Goal: Complete application form: Complete application form

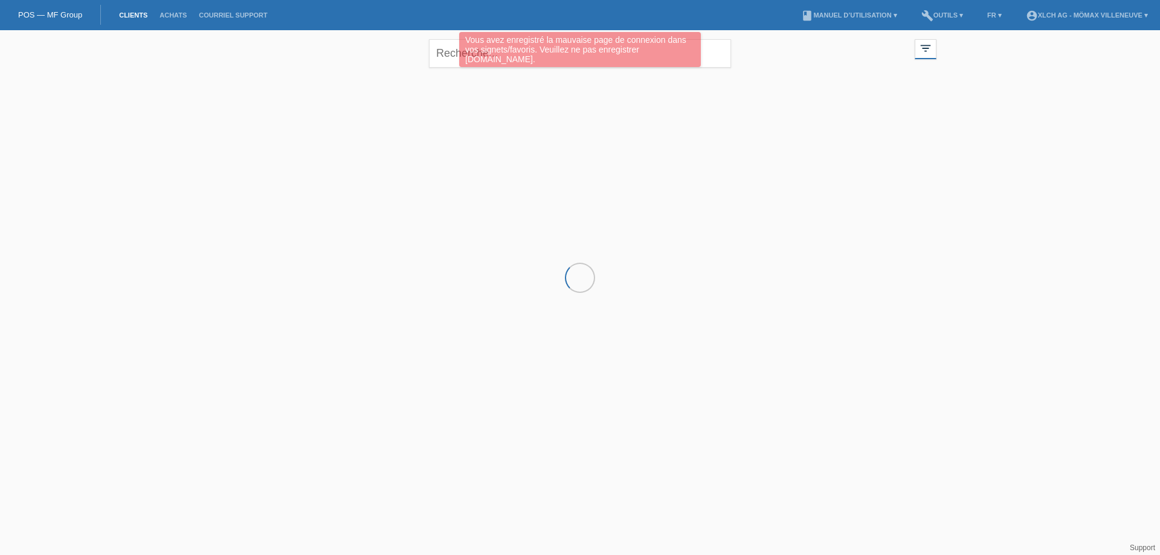
click at [620, 114] on div at bounding box center [580, 134] width 725 height 121
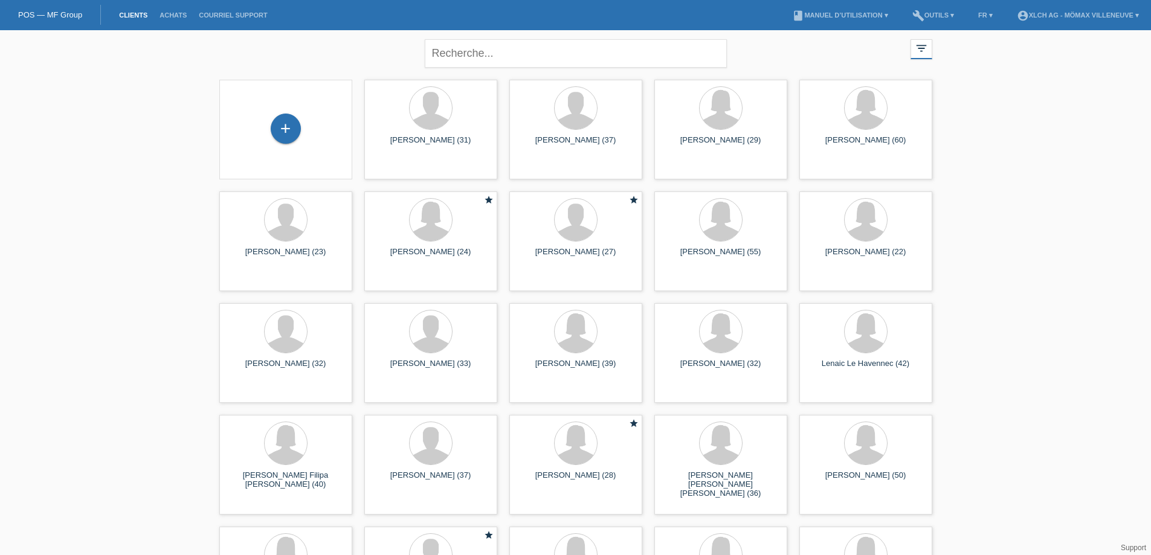
click at [302, 126] on div "+" at bounding box center [286, 130] width 114 height 32
click at [295, 124] on div "+" at bounding box center [286, 129] width 30 height 30
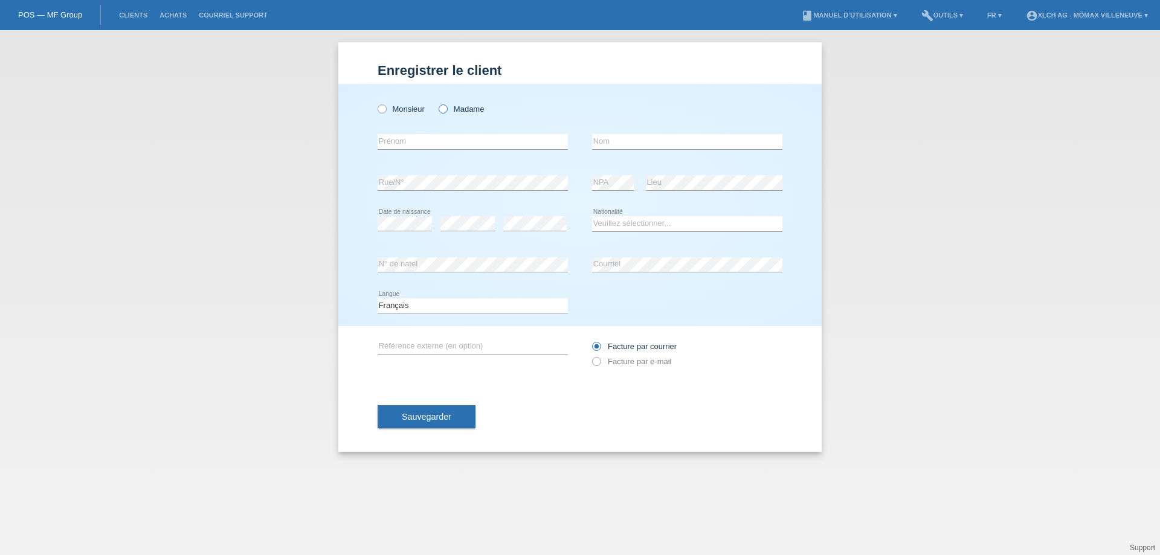
click at [437, 103] on icon at bounding box center [437, 103] width 0 height 0
click at [445, 109] on input "Madame" at bounding box center [443, 109] width 8 height 8
radio input "true"
click at [438, 144] on input "text" at bounding box center [473, 141] width 190 height 15
click at [390, 138] on input "text" at bounding box center [473, 141] width 190 height 15
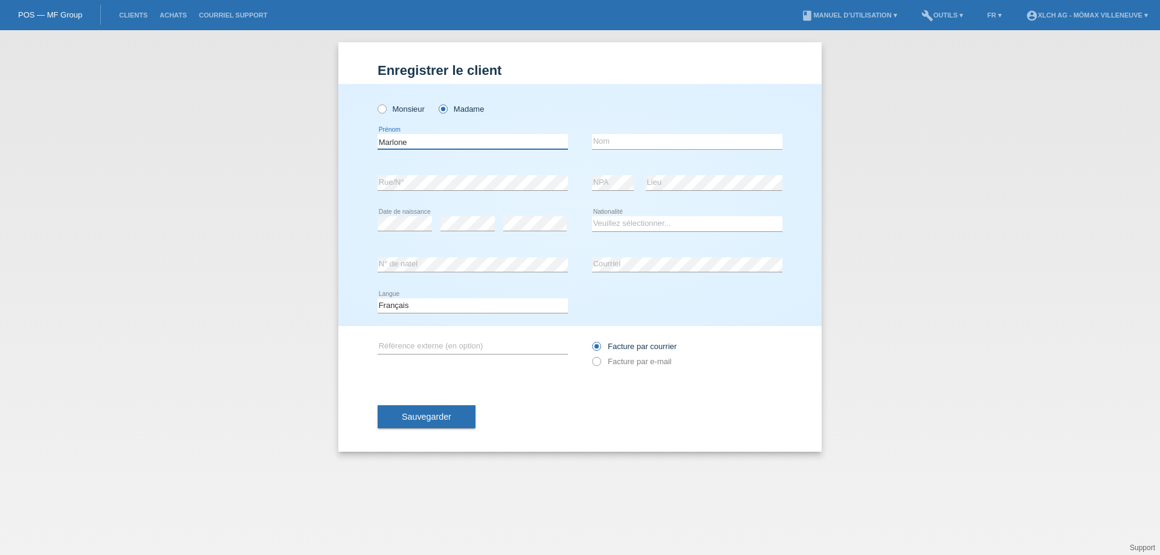
type input "Marlone"
click at [649, 141] on input "text" at bounding box center [687, 141] width 190 height 15
click at [604, 114] on div "Monsieur Madame" at bounding box center [580, 102] width 405 height 37
click at [614, 143] on input "text" at bounding box center [687, 141] width 190 height 15
type input "Suzan"
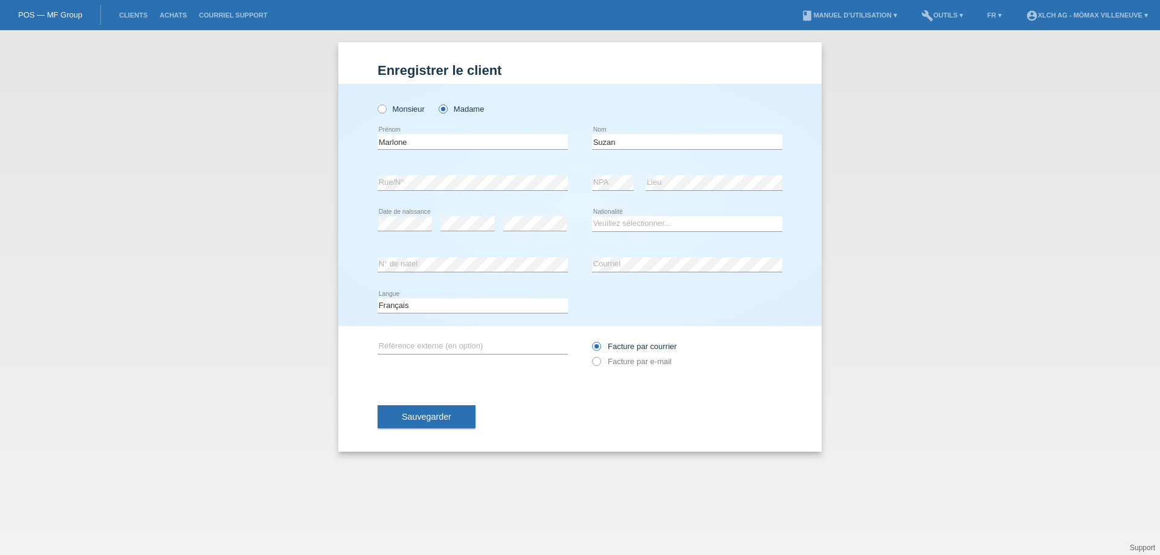
click at [429, 169] on div "error Rue/N°" at bounding box center [473, 183] width 190 height 41
click at [631, 227] on select "Veuillez sélectionner... Suisse Allemagne Autriche Liechtenstein ------------ A…" at bounding box center [687, 223] width 190 height 15
select select "FR"
click at [592, 216] on select "Veuillez sélectionner... Suisse Allemagne Autriche Liechtenstein ------------ A…" at bounding box center [687, 223] width 190 height 15
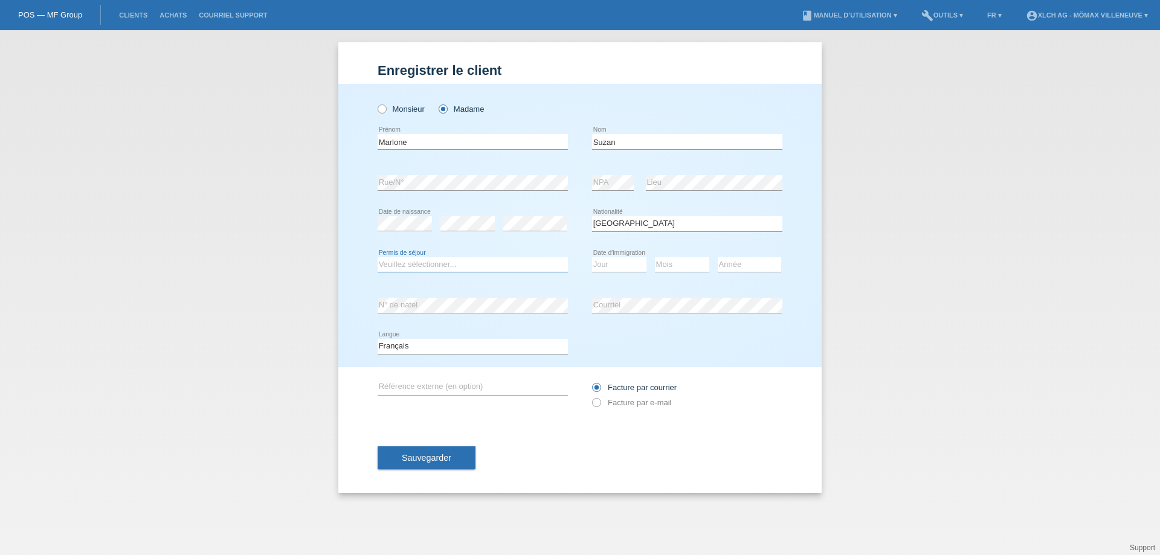
click at [411, 263] on select "Veuillez sélectionner... C B B - Statut de réfugié Autre" at bounding box center [473, 264] width 190 height 15
select select "B"
click at [378, 257] on select "Veuillez sélectionner... C B B - Statut de réfugié Autre" at bounding box center [473, 264] width 190 height 15
click at [612, 265] on select "Jour 01 02 03 04 05 06 07 08 09 10 11" at bounding box center [619, 264] width 54 height 15
select select "01"
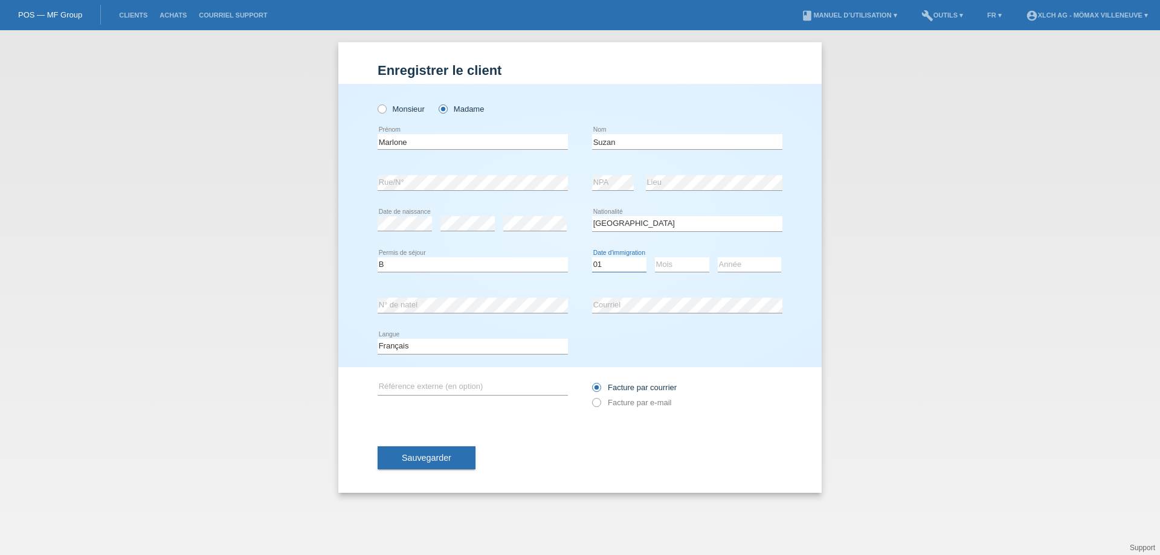
click at [592, 257] on select "Jour 01 02 03 04 05 06 07 08 09 10 11" at bounding box center [619, 264] width 54 height 15
drag, startPoint x: 677, startPoint y: 264, endPoint x: 674, endPoint y: 241, distance: 23.1
click at [677, 265] on select "Mois 01 02 03 04 05 06 07 08 09 10 11" at bounding box center [682, 264] width 54 height 15
select select "09"
click at [655, 257] on select "Mois 01 02 03 04 05 06 07 08 09 10 11" at bounding box center [682, 264] width 54 height 15
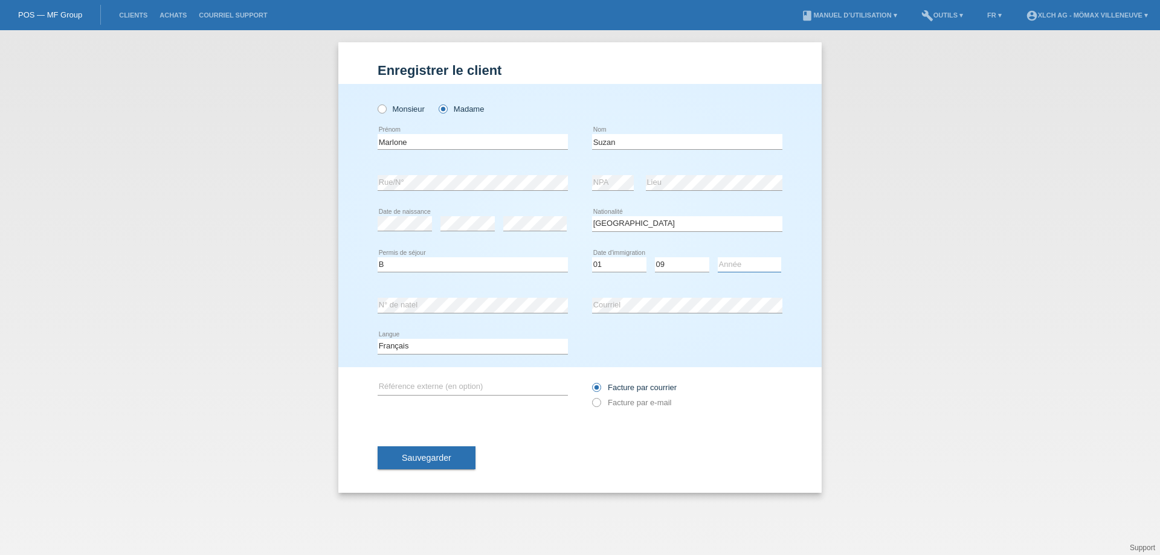
click at [731, 266] on select "Année 2025 2024 2023 2022 2021 2020 2019 2018 2017 2016 2015 2014 2013 2012 201…" at bounding box center [749, 264] width 63 height 15
select select "2020"
click at [718, 257] on select "Année 2025 2024 2023 2022 2021 2020 2019 2018 2017 2016 2015 2014 2013 2012 201…" at bounding box center [749, 264] width 63 height 15
click at [674, 265] on select "Mois 01 02 03 04 05 06 07 08 09 10 11" at bounding box center [682, 264] width 54 height 15
select select "10"
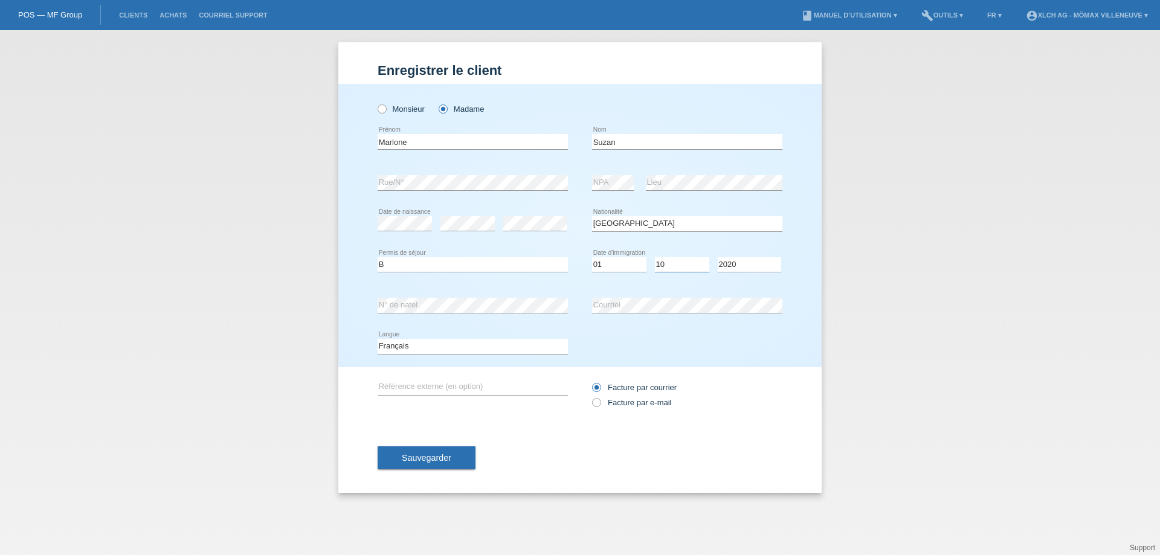
click at [655, 257] on select "Mois 01 02 03 04 05 06 07 08 09 10 11" at bounding box center [682, 264] width 54 height 15
click at [601, 403] on label "Facture par e-mail" at bounding box center [631, 402] width 79 height 9
click at [600, 403] on input "Facture par e-mail" at bounding box center [596, 405] width 8 height 15
radio input "true"
click at [425, 460] on span "Sauvegarder" at bounding box center [427, 458] width 50 height 10
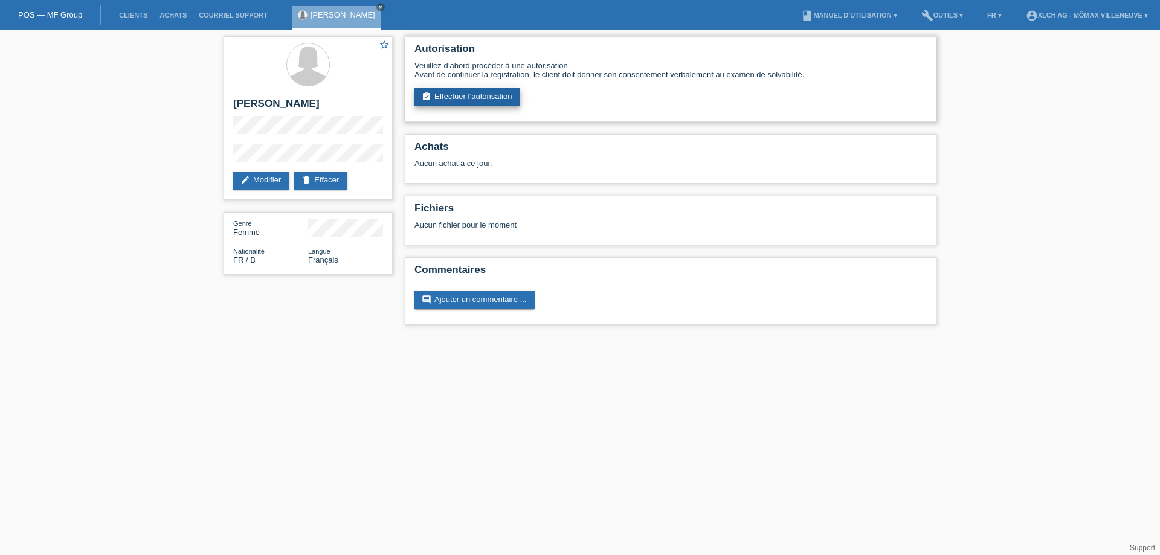
click at [485, 97] on link "assignment_turned_in Effectuer l’autorisation" at bounding box center [468, 97] width 106 height 18
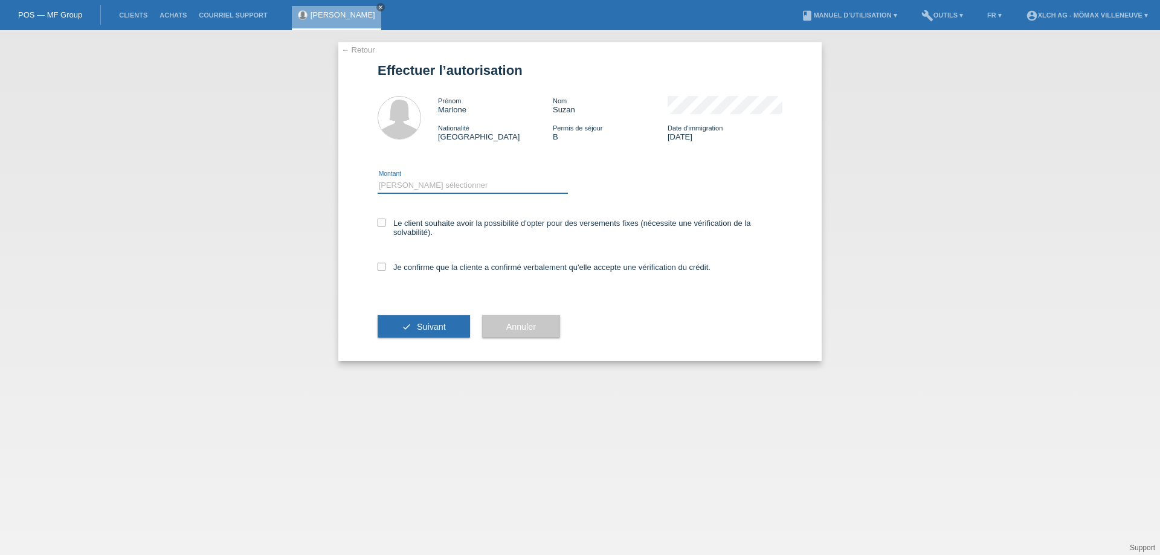
click at [463, 192] on select "Veuillez sélectionner CHF 1.00 - CHF 499.00 CHF 500.00 - CHF 1'999.00 CHF 2'000…" at bounding box center [473, 185] width 190 height 15
select select "2"
click at [378, 178] on select "Veuillez sélectionner CHF 1.00 - CHF 499.00 CHF 500.00 - CHF 1'999.00 CHF 2'000…" at bounding box center [473, 185] width 190 height 15
click at [381, 221] on icon at bounding box center [382, 223] width 8 height 8
click at [381, 221] on input "Le client souhaite avoir la possibilité d'opter pour des versements fixes (néce…" at bounding box center [382, 223] width 8 height 8
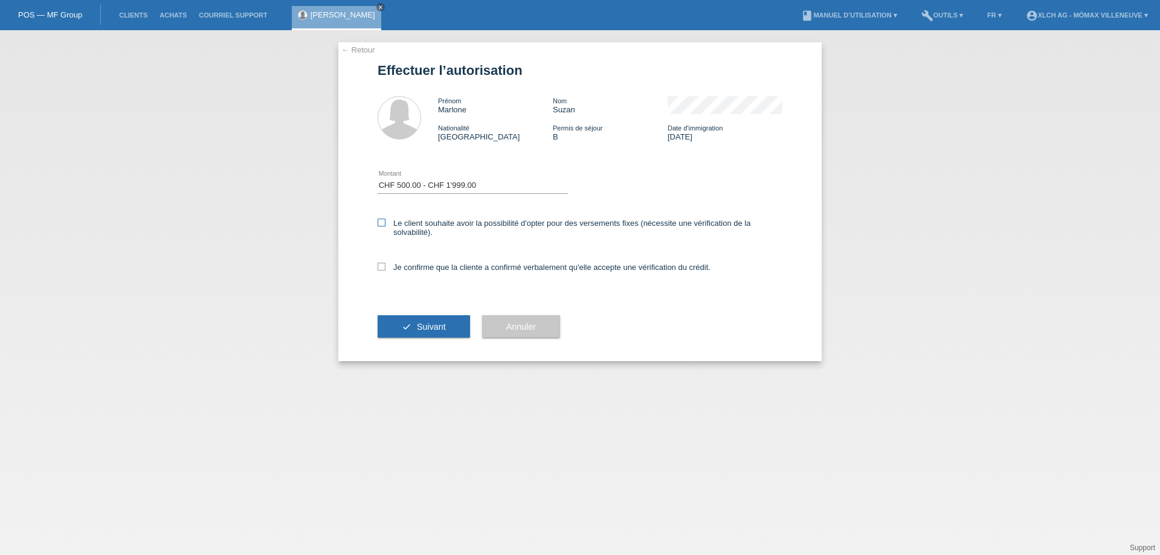
checkbox input "true"
click at [382, 270] on icon at bounding box center [382, 267] width 8 height 8
click at [382, 270] on input "Je confirme que la cliente a confirmé verbalement qu'elle accepte une vérificat…" at bounding box center [382, 267] width 8 height 8
checkbox input "true"
click at [416, 329] on button "check Suivant" at bounding box center [424, 326] width 92 height 23
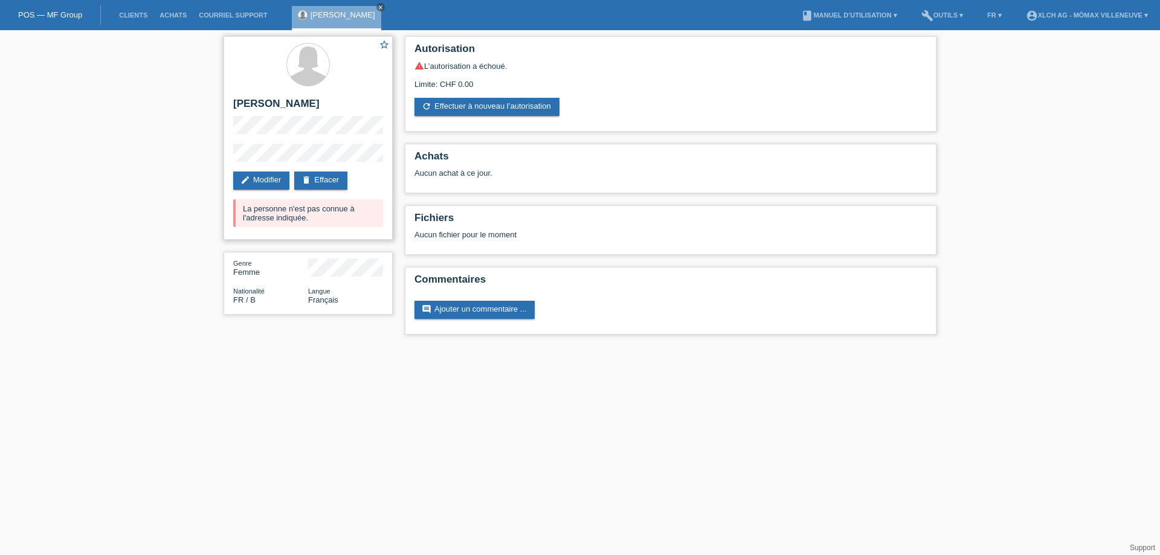
drag, startPoint x: 246, startPoint y: 205, endPoint x: 324, endPoint y: 236, distance: 84.0
click at [324, 236] on div "star_border Marlone Suzan edit Modifier delete Effacer La personne n'est pas co…" at bounding box center [308, 138] width 169 height 204
click at [267, 190] on div "star_border Marlone Suzan edit Modifier delete Effacer La personne n'est pas co…" at bounding box center [308, 138] width 169 height 204
click at [271, 176] on link "edit Modifier" at bounding box center [261, 181] width 56 height 18
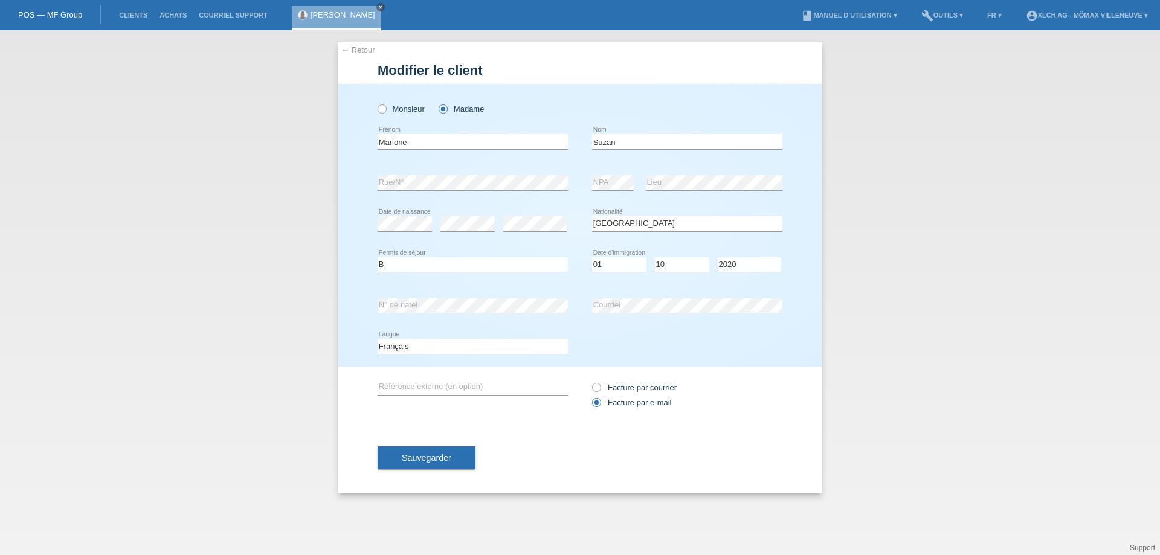
select select "FR"
select select "B"
select select "01"
select select "10"
select select "2020"
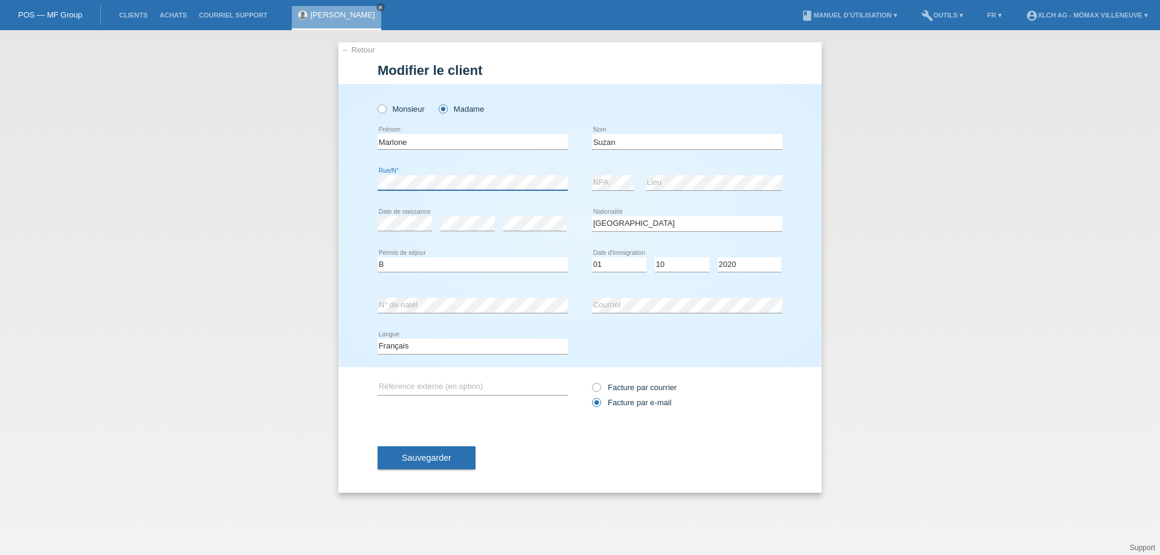
click at [279, 136] on div "← Retour Modifier le client Monsieur Madame Marlone error Suzan" at bounding box center [580, 292] width 1160 height 525
click at [618, 170] on div "error NPA error Lieu" at bounding box center [687, 183] width 190 height 41
click at [442, 459] on span "Sauvegarder" at bounding box center [427, 458] width 50 height 10
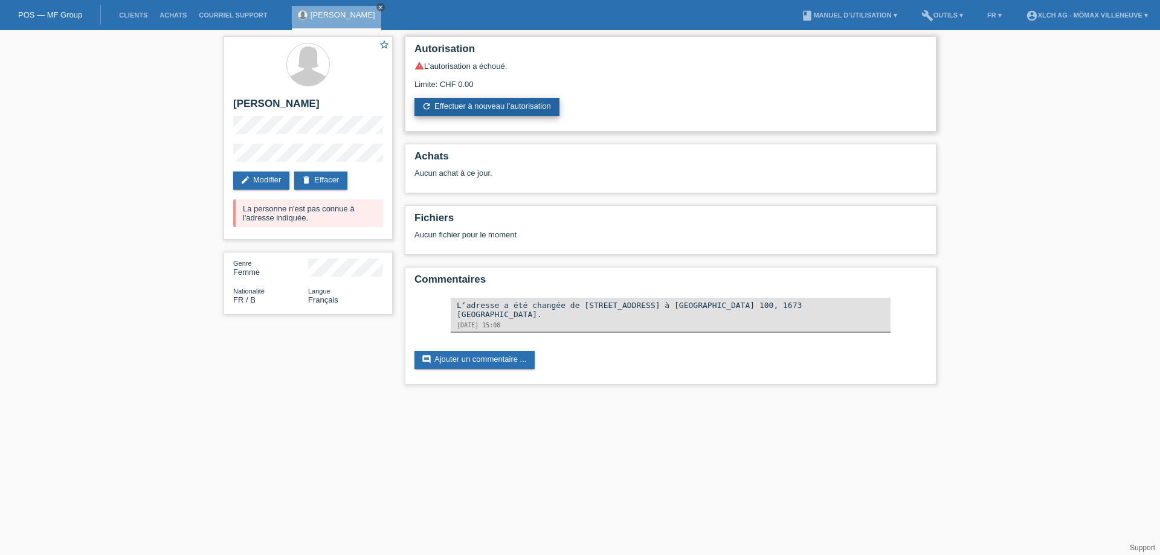
click at [465, 112] on link "refresh Effectuer à nouveau l’autorisation" at bounding box center [487, 107] width 145 height 18
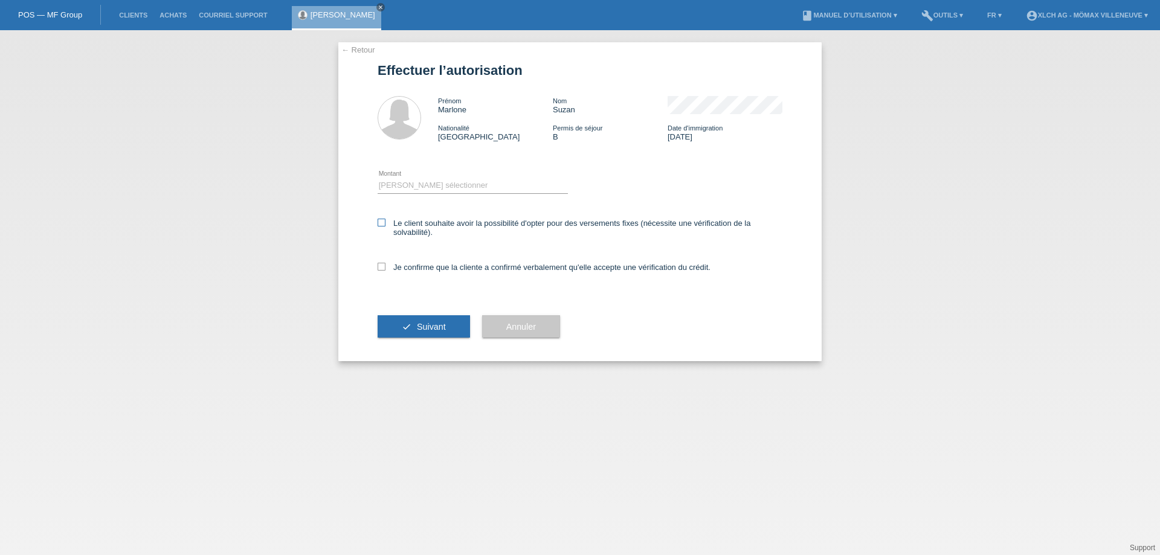
click at [382, 221] on icon at bounding box center [382, 223] width 8 height 8
click at [382, 221] on input "Le client souhaite avoir la possibilité d'opter pour des versements fixes (néce…" at bounding box center [382, 223] width 8 height 8
checkbox input "true"
click at [382, 269] on icon at bounding box center [382, 267] width 8 height 8
click at [382, 269] on input "Je confirme que la cliente a confirmé verbalement qu'elle accepte une vérificat…" at bounding box center [382, 267] width 8 height 8
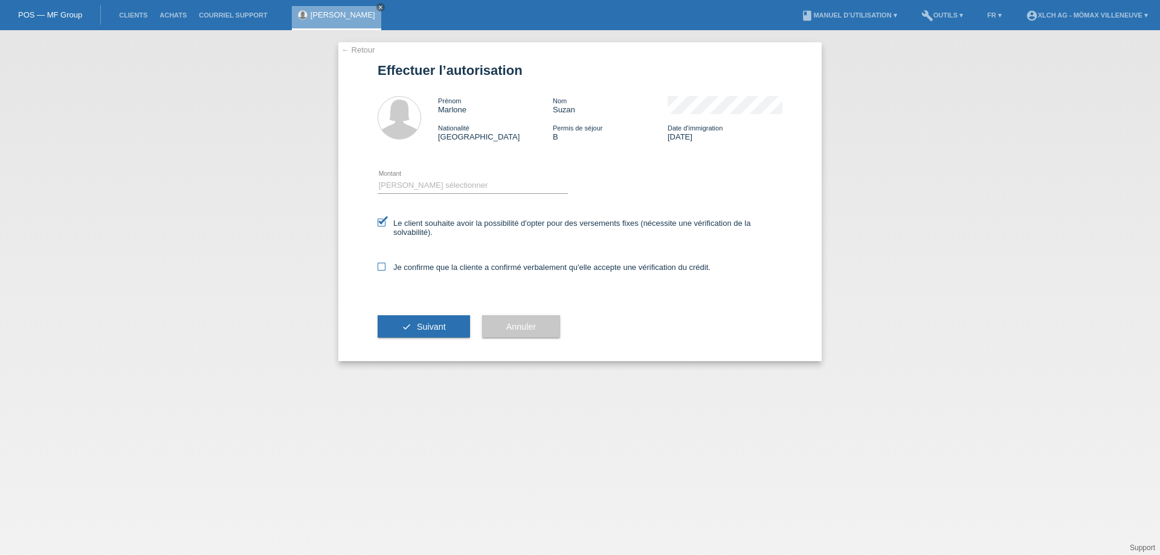
checkbox input "true"
click at [465, 182] on select "Veuillez sélectionner CHF 1.00 - CHF 499.00 CHF 500.00 - CHF 1'999.00 CHF 2'000…" at bounding box center [473, 185] width 190 height 15
select select "2"
click at [378, 178] on select "Veuillez sélectionner CHF 1.00 - CHF 499.00 CHF 500.00 - CHF 1'999.00 CHF 2'000…" at bounding box center [473, 185] width 190 height 15
click at [442, 331] on span "Suivant" at bounding box center [431, 327] width 29 height 10
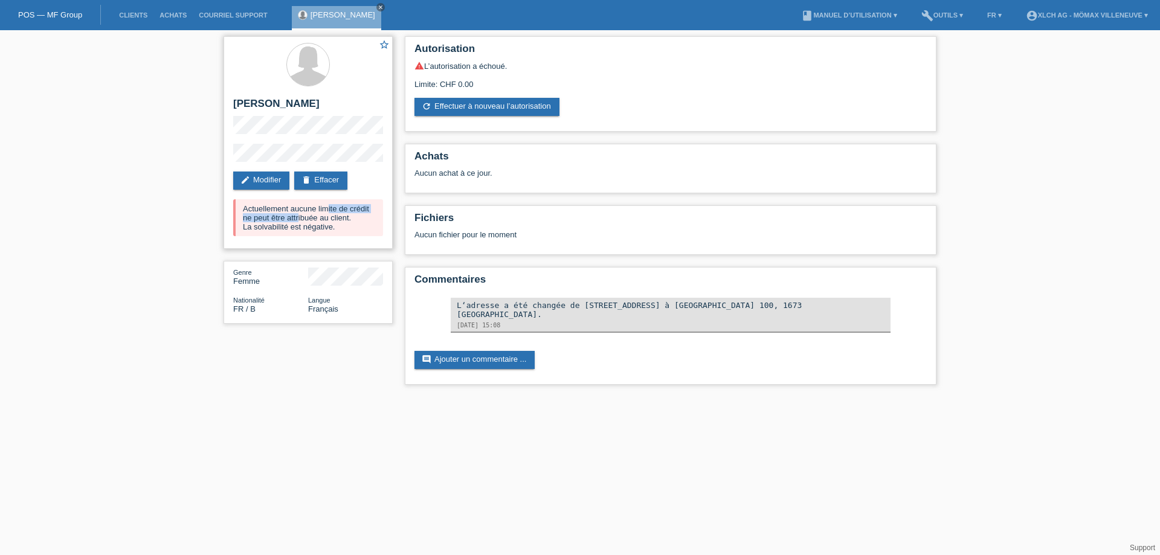
drag, startPoint x: 251, startPoint y: 206, endPoint x: 247, endPoint y: 215, distance: 9.2
click at [362, 206] on div "Actuellement aucune limite de crédit ne peut être attribuée au client. La solva…" at bounding box center [308, 217] width 150 height 37
drag, startPoint x: 261, startPoint y: 221, endPoint x: 350, endPoint y: 218, distance: 88.9
click at [350, 218] on div "Actuellement aucune limite de crédit ne peut être attribuée au client. La solva…" at bounding box center [308, 217] width 150 height 37
drag, startPoint x: 246, startPoint y: 230, endPoint x: 310, endPoint y: 226, distance: 64.2
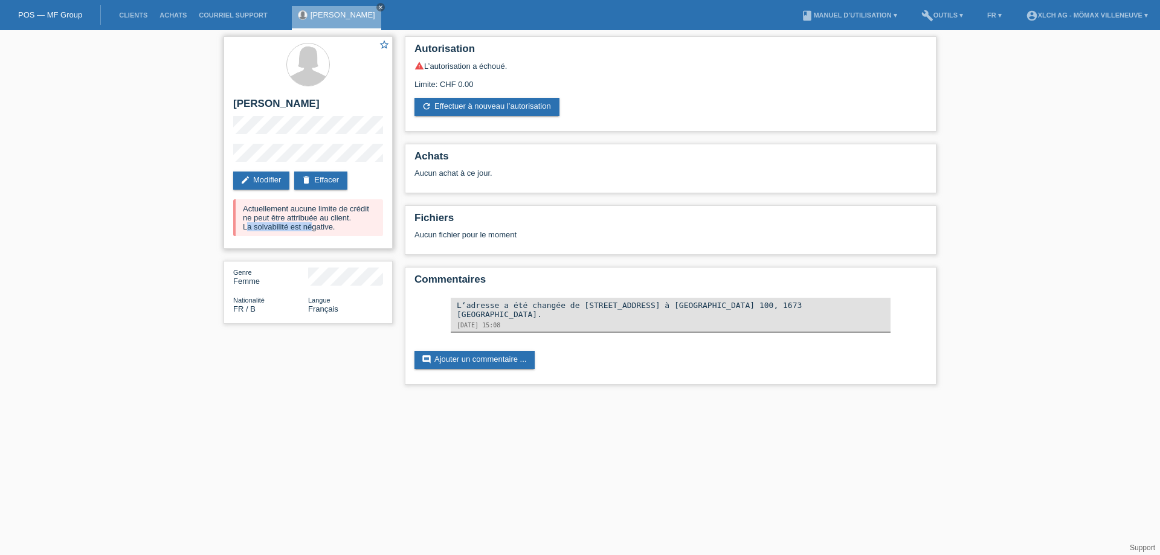
click at [310, 226] on div "Actuellement aucune limite de crédit ne peut être attribuée au client. La solva…" at bounding box center [308, 217] width 150 height 37
click at [321, 228] on div "Actuellement aucune limite de crédit ne peut être attribuée au client. La solva…" at bounding box center [308, 217] width 150 height 37
click at [364, 2] on div "[PERSON_NAME] close" at bounding box center [339, 15] width 95 height 30
click at [378, 9] on icon "close" at bounding box center [381, 7] width 6 height 6
drag, startPoint x: 129, startPoint y: 14, endPoint x: 132, endPoint y: 5, distance: 9.4
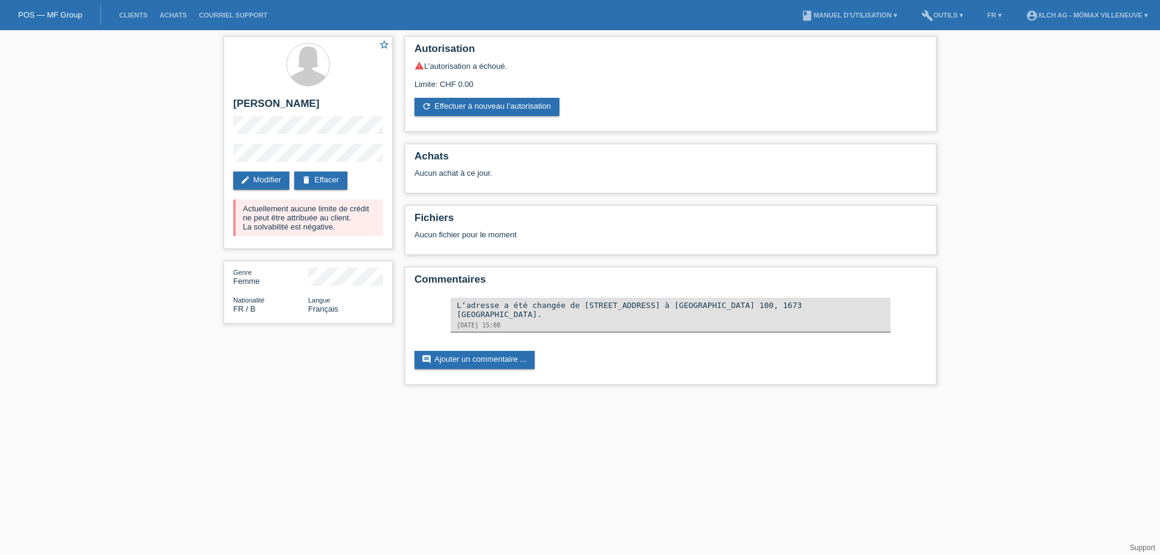
click at [130, 13] on link "Clients" at bounding box center [133, 14] width 40 height 7
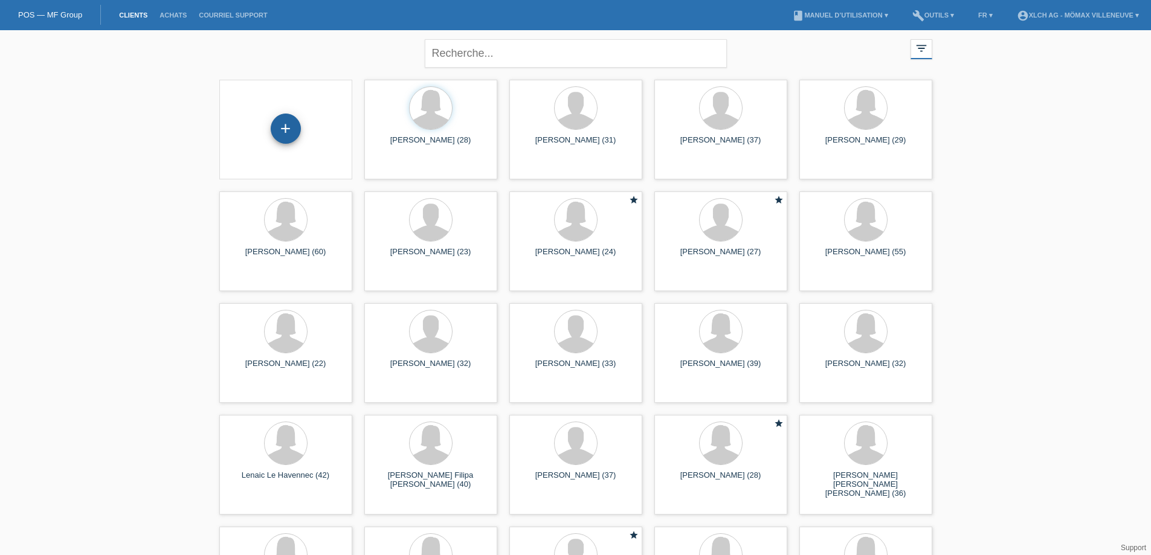
click at [282, 129] on div "+" at bounding box center [286, 129] width 30 height 30
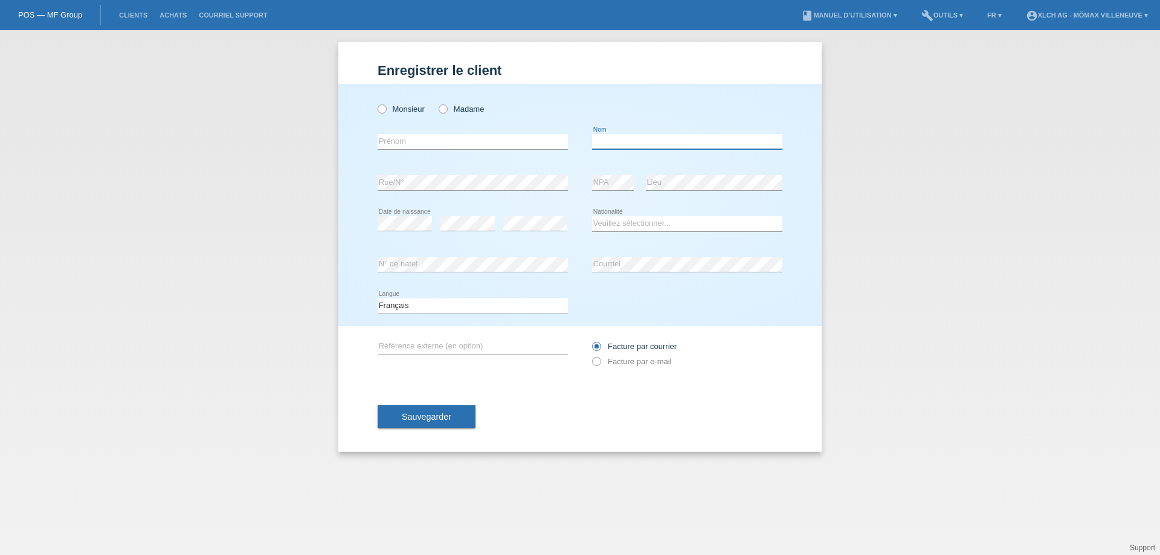
click at [627, 144] on input "text" at bounding box center [687, 141] width 190 height 15
paste input "[PERSON_NAME]"
type input "[PERSON_NAME]"
click at [439, 137] on input "text" at bounding box center [473, 141] width 190 height 15
paste input "WILMITE"
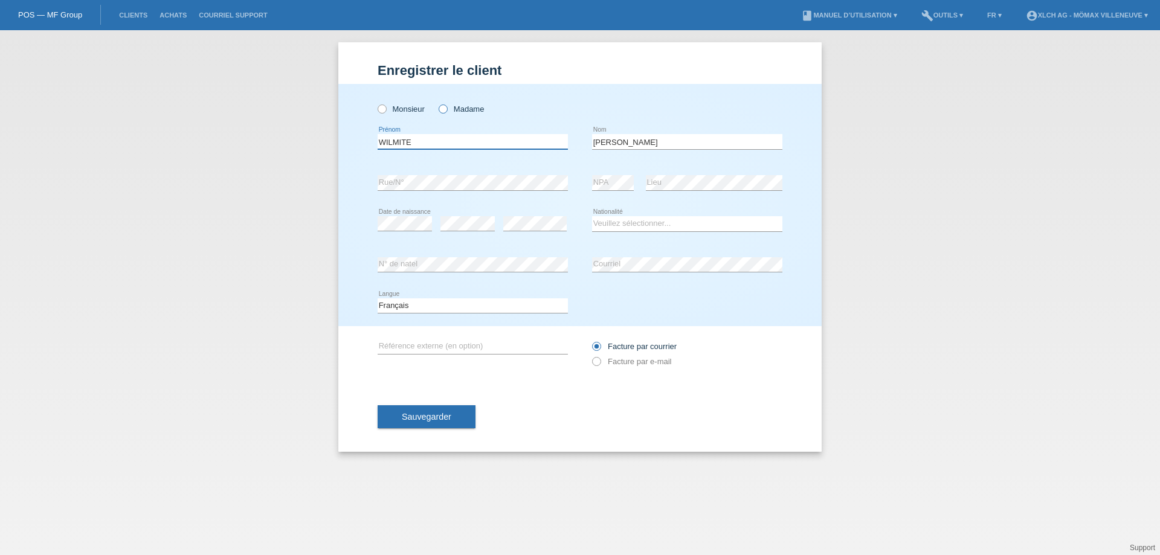
type input "WILMITE"
click at [437, 103] on icon at bounding box center [437, 103] width 0 height 0
click at [445, 110] on input "Madame" at bounding box center [443, 109] width 8 height 8
radio input "true"
drag, startPoint x: 431, startPoint y: 194, endPoint x: 424, endPoint y: 175, distance: 20.9
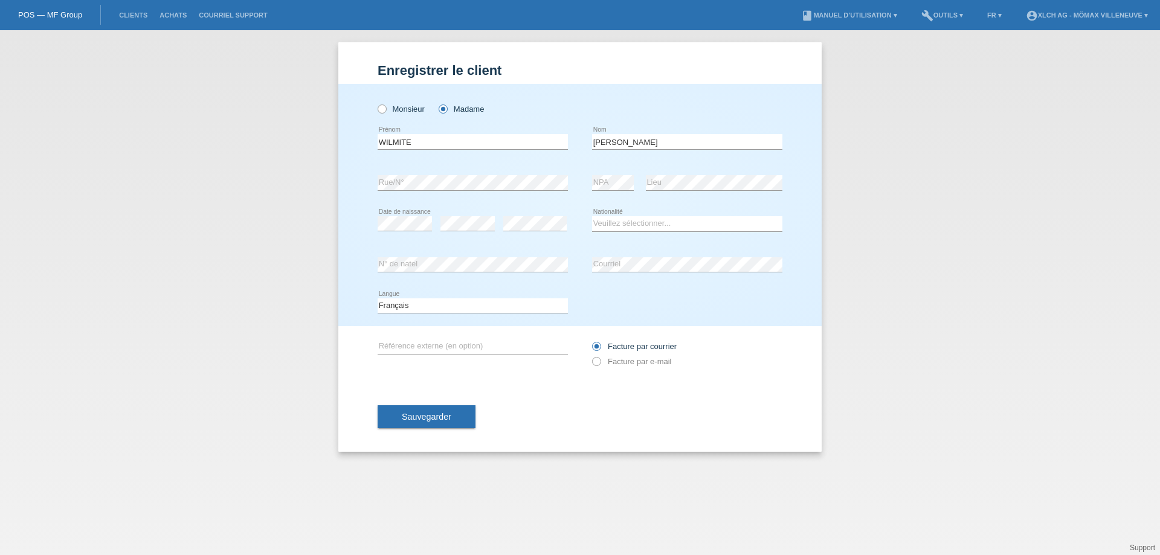
click at [430, 193] on div "error Rue/N°" at bounding box center [473, 183] width 190 height 41
click at [422, 173] on div "error Rue/N°" at bounding box center [473, 183] width 190 height 41
click at [592, 184] on div "error Rue/N° error NPA error Lieu" at bounding box center [580, 183] width 405 height 41
click at [371, 215] on div "Monsieur Madame WILMITE error [GEOGRAPHIC_DATA]" at bounding box center [579, 205] width 483 height 242
click at [622, 222] on select "Veuillez sélectionner... [GEOGRAPHIC_DATA] [GEOGRAPHIC_DATA] [GEOGRAPHIC_DATA] …" at bounding box center [687, 223] width 190 height 15
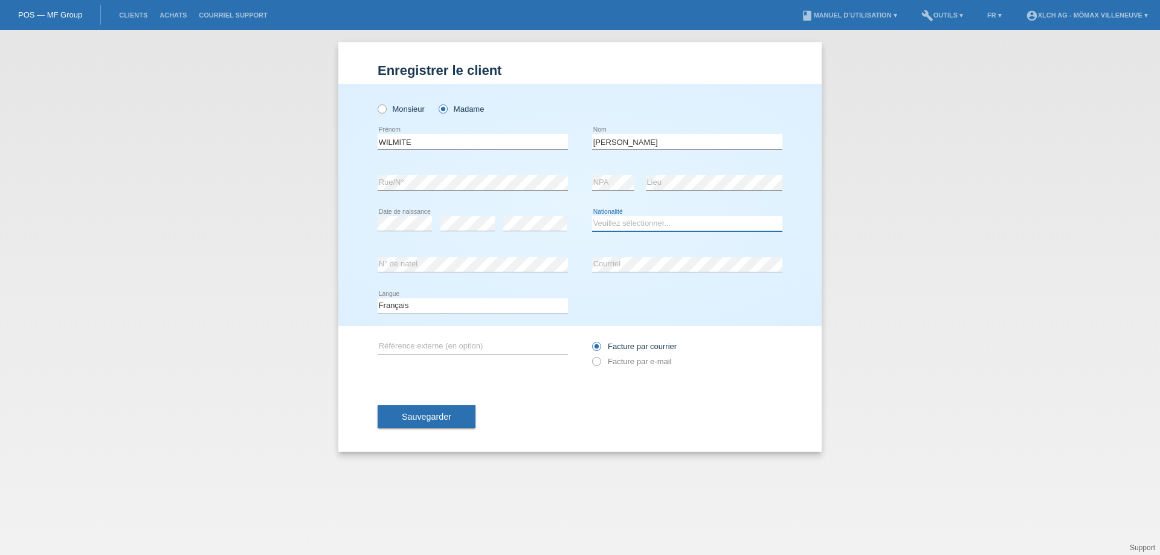
select select "CH"
click at [592, 216] on select "Veuillez sélectionner... [GEOGRAPHIC_DATA] [GEOGRAPHIC_DATA] [GEOGRAPHIC_DATA] …" at bounding box center [687, 223] width 190 height 15
click at [590, 355] on icon at bounding box center [590, 355] width 0 height 0
click at [593, 363] on input "Facture par e-mail" at bounding box center [596, 364] width 8 height 15
radio input "true"
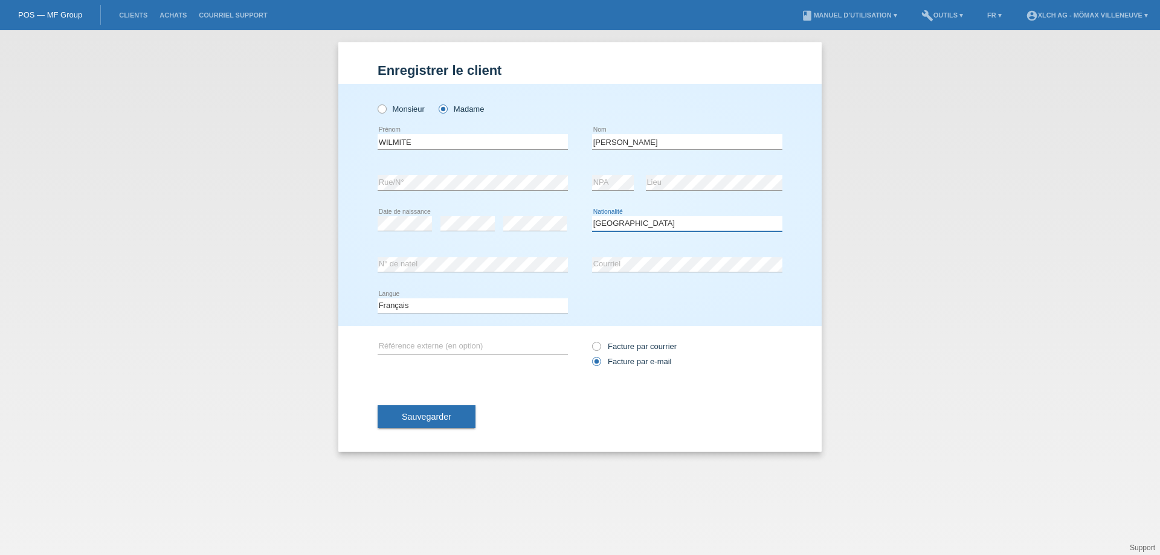
click at [625, 225] on select "Veuillez sélectionner... Suisse Allemagne Autriche Liechtenstein ------------ A…" at bounding box center [687, 223] width 190 height 15
select select "FR"
click at [592, 216] on select "Veuillez sélectionner... Suisse Allemagne Autriche Liechtenstein ------------ A…" at bounding box center [687, 223] width 190 height 15
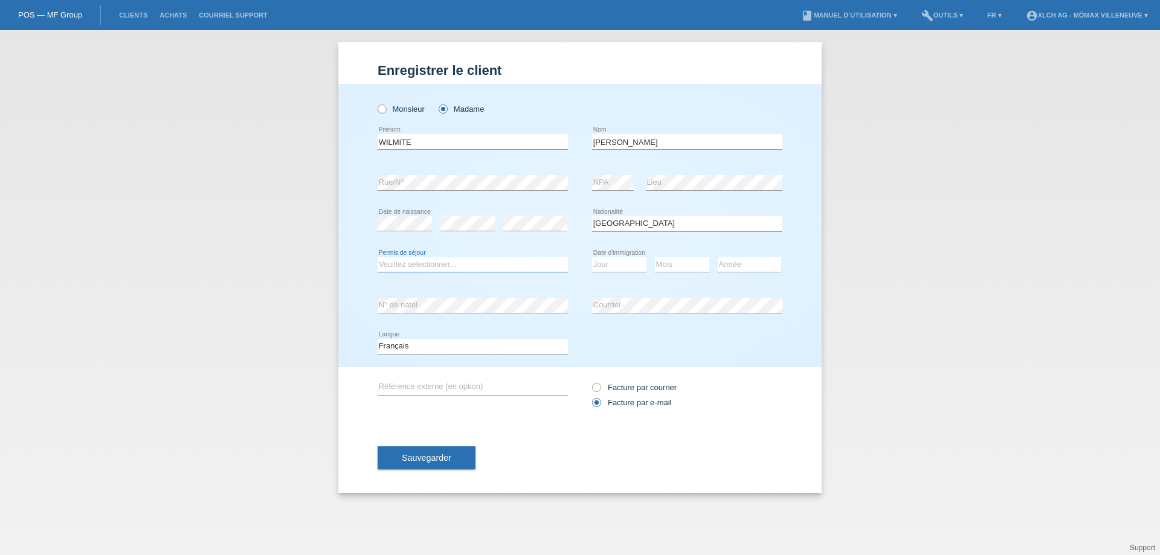
click at [393, 263] on select "Veuillez sélectionner... C B B - Statut de réfugié Autre" at bounding box center [473, 264] width 190 height 15
select select "C"
click at [378, 257] on select "Veuillez sélectionner... C B B - Statut de réfugié Autre" at bounding box center [473, 264] width 190 height 15
click at [619, 267] on select "Jour 01 02 03 04 05 06 07 08 09 10 11" at bounding box center [619, 264] width 54 height 15
select select "01"
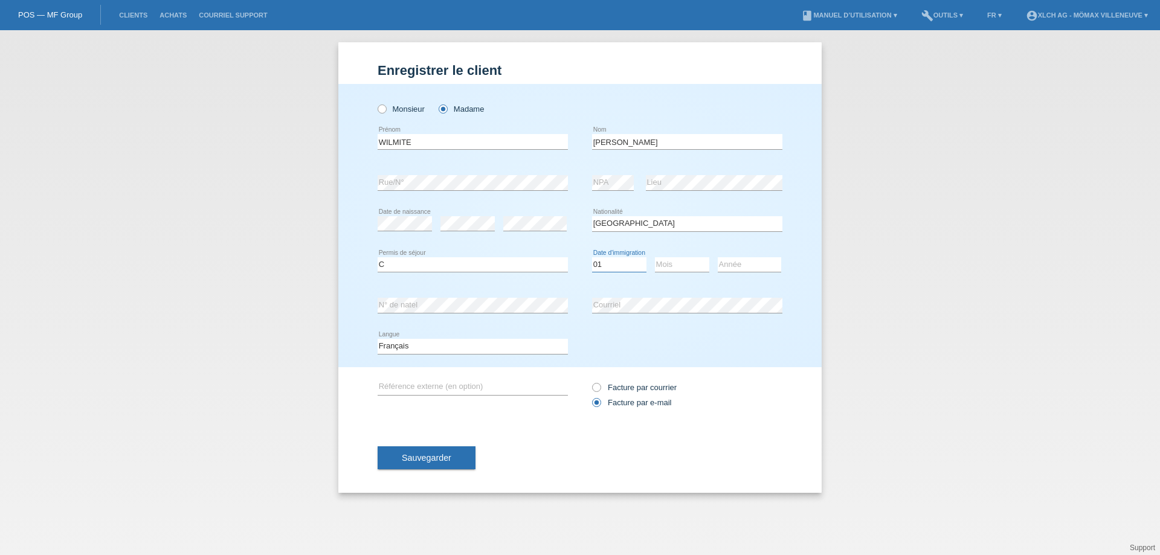
click at [592, 257] on select "Jour 01 02 03 04 05 06 07 08 09 10 11" at bounding box center [619, 264] width 54 height 15
click at [676, 266] on select "Mois 01 02 03 04 05 06 07 08 09 10 11" at bounding box center [682, 264] width 54 height 15
select select "06"
click at [655, 257] on select "Mois 01 02 03 04 05 06 07 08 09 10 11" at bounding box center [682, 264] width 54 height 15
click at [732, 265] on select "Année 2025 2024 2023 2022 2021 2020 2019 2018 2017 2016 2015 2014 2013 2012 201…" at bounding box center [749, 264] width 63 height 15
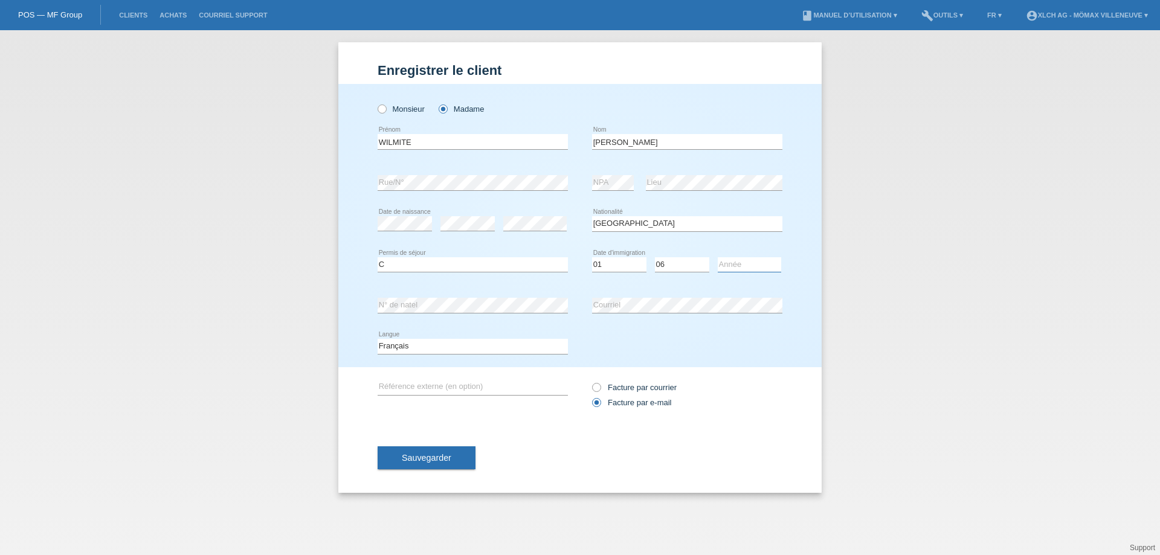
select select "2017"
click at [718, 257] on select "Année 2025 2024 2023 2022 2021 2020 2019 2018 2017 2016 2015 2014 2013 2012 201…" at bounding box center [749, 264] width 63 height 15
click at [421, 457] on span "Sauvegarder" at bounding box center [427, 458] width 50 height 10
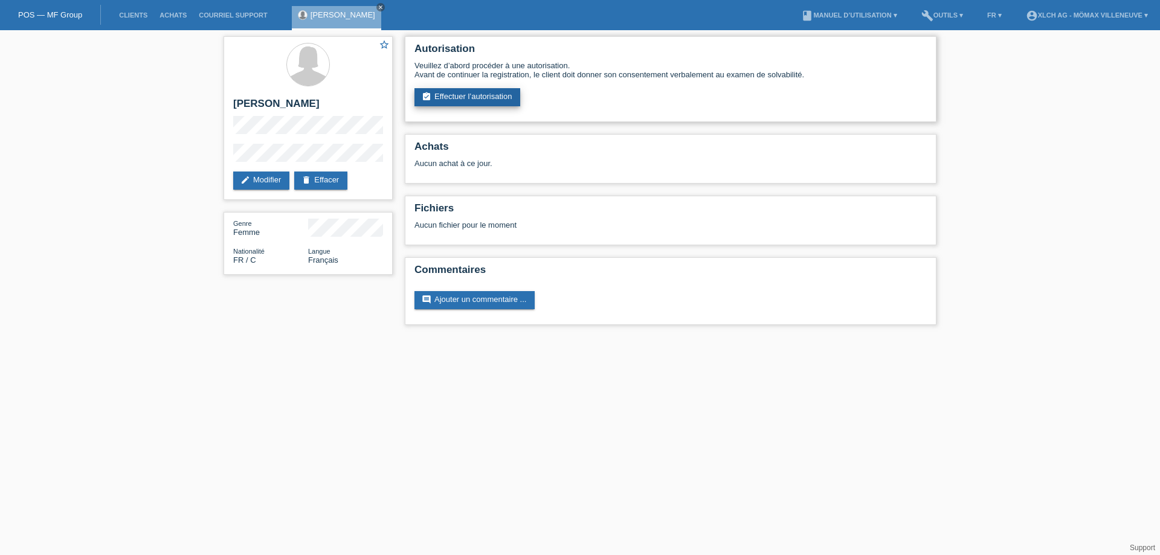
click at [443, 97] on link "assignment_turned_in Effectuer l’autorisation" at bounding box center [468, 97] width 106 height 18
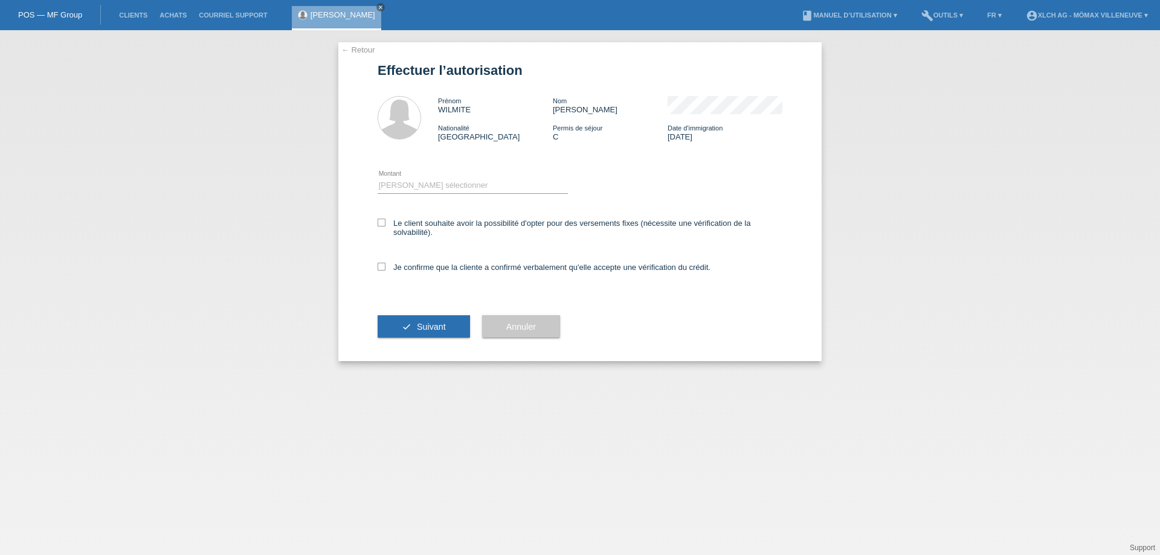
drag, startPoint x: 374, startPoint y: 220, endPoint x: 381, endPoint y: 237, distance: 18.2
click at [375, 220] on div "← Retour Effectuer l’autorisation Prénom WILMITE [GEOGRAPHIC_DATA][PERSON_NAME]…" at bounding box center [579, 201] width 483 height 319
click at [386, 221] on label "Le client souhaite avoir la possibilité d'opter pour des versements fixes (néce…" at bounding box center [580, 228] width 405 height 18
click at [386, 221] on input "Le client souhaite avoir la possibilité d'opter pour des versements fixes (néce…" at bounding box center [382, 223] width 8 height 8
checkbox input "true"
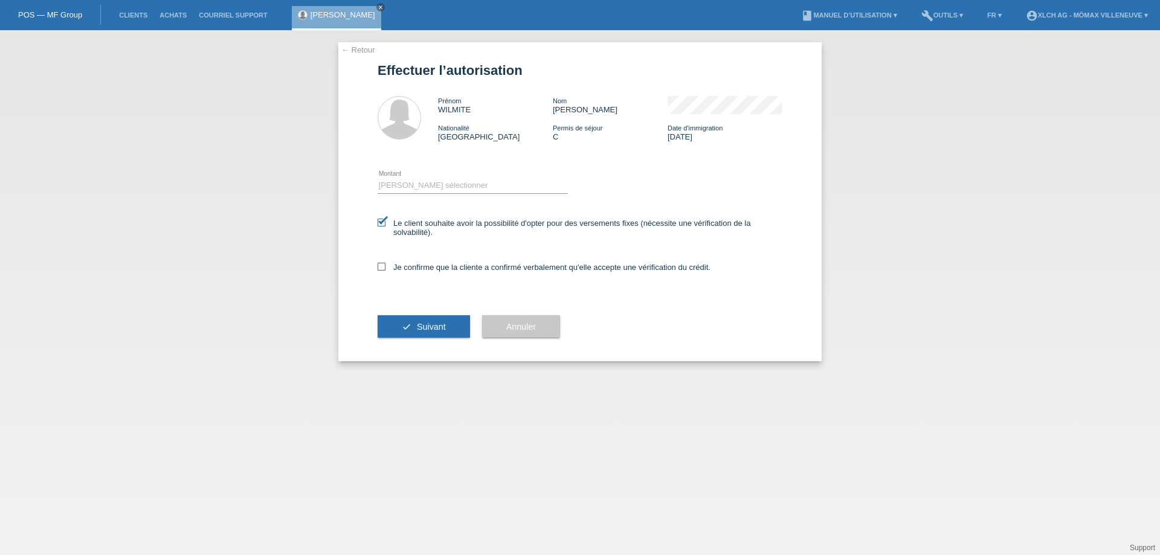
click at [382, 263] on icon at bounding box center [382, 267] width 8 height 8
click at [382, 263] on input "Je confirme que la cliente a confirmé verbalement qu'elle accepte une vérificat…" at bounding box center [382, 267] width 8 height 8
checkbox input "true"
click at [436, 187] on select "Veuillez sélectionner CHF 1.00 - CHF 499.00 CHF 500.00 - CHF 1'999.00 CHF 2'000…" at bounding box center [473, 185] width 190 height 15
select select "3"
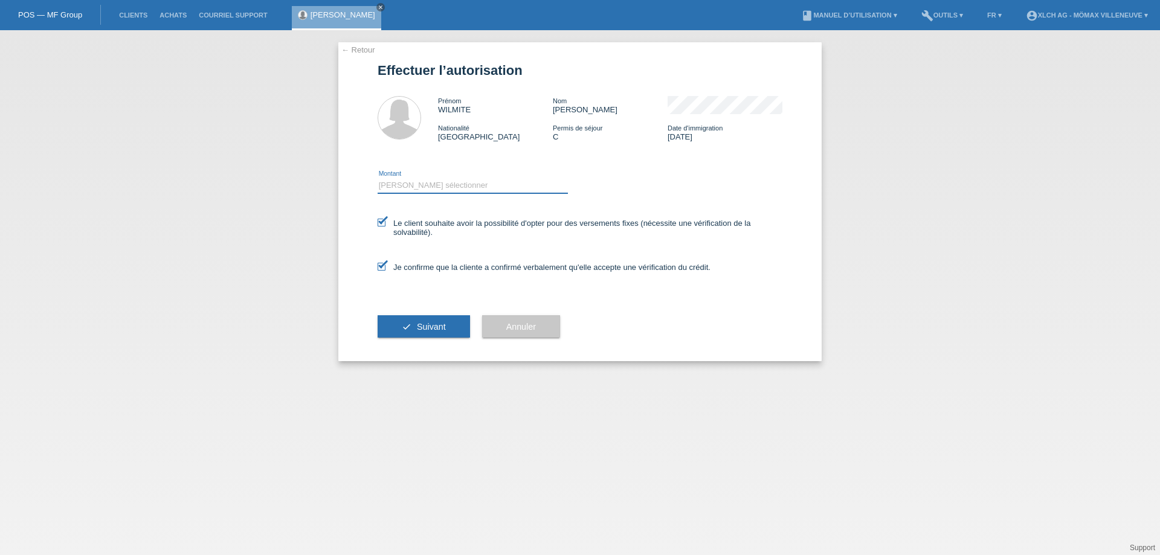
click at [378, 178] on select "Veuillez sélectionner CHF 1.00 - CHF 499.00 CHF 500.00 - CHF 1'999.00 CHF 2'000…" at bounding box center [473, 185] width 190 height 15
click at [445, 318] on button "check Suivant" at bounding box center [424, 326] width 92 height 23
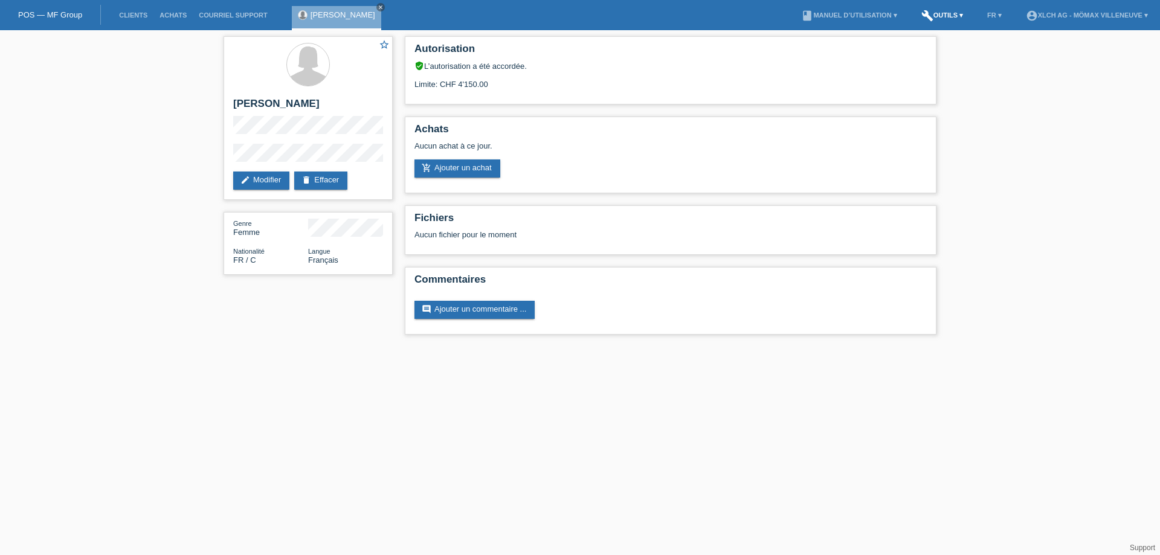
click at [928, 15] on icon "build" at bounding box center [927, 16] width 12 height 12
click at [914, 47] on span "Calculator de taux" at bounding box center [929, 46] width 67 height 15
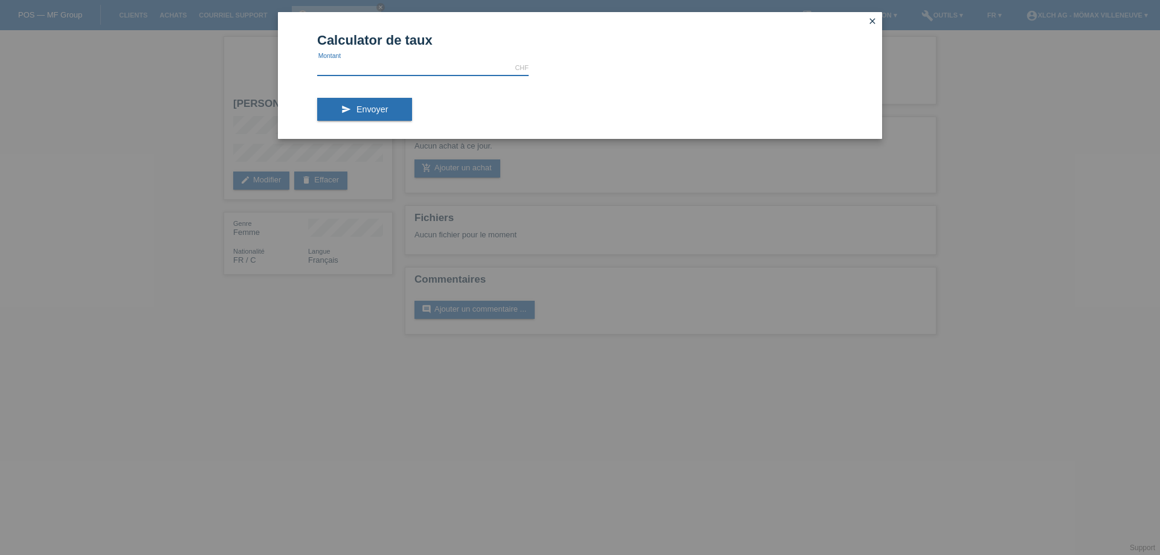
click at [355, 61] on input "text" at bounding box center [422, 67] width 211 height 15
type input "719.10"
click at [385, 122] on div "send Envoyer" at bounding box center [580, 114] width 526 height 50
click at [389, 114] on button "send Envoyer" at bounding box center [364, 109] width 95 height 23
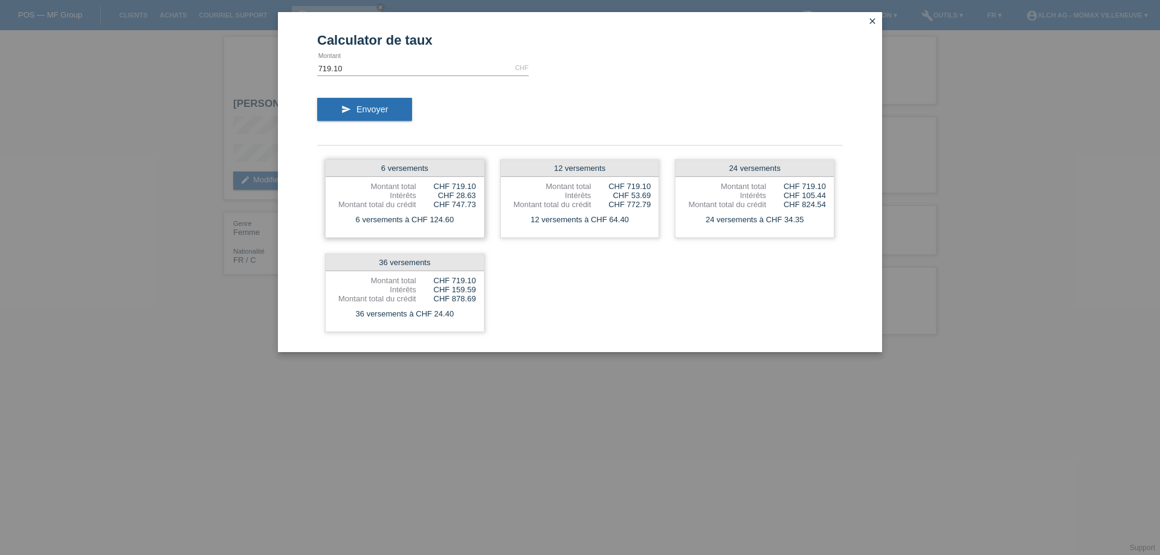
drag, startPoint x: 445, startPoint y: 191, endPoint x: 482, endPoint y: 191, distance: 37.5
click at [482, 191] on div "6 versements Montant total CHF 719.10 Intérêts CHF 28.63 Montant total du crédi…" at bounding box center [405, 199] width 160 height 79
click at [475, 176] on div "6 versements" at bounding box center [405, 168] width 158 height 17
drag, startPoint x: 444, startPoint y: 184, endPoint x: 453, endPoint y: 210, distance: 28.1
click at [462, 195] on div "6 versements Montant total CHF 719.10 Intérêts CHF 28.63 Montant total du crédi…" at bounding box center [405, 199] width 160 height 79
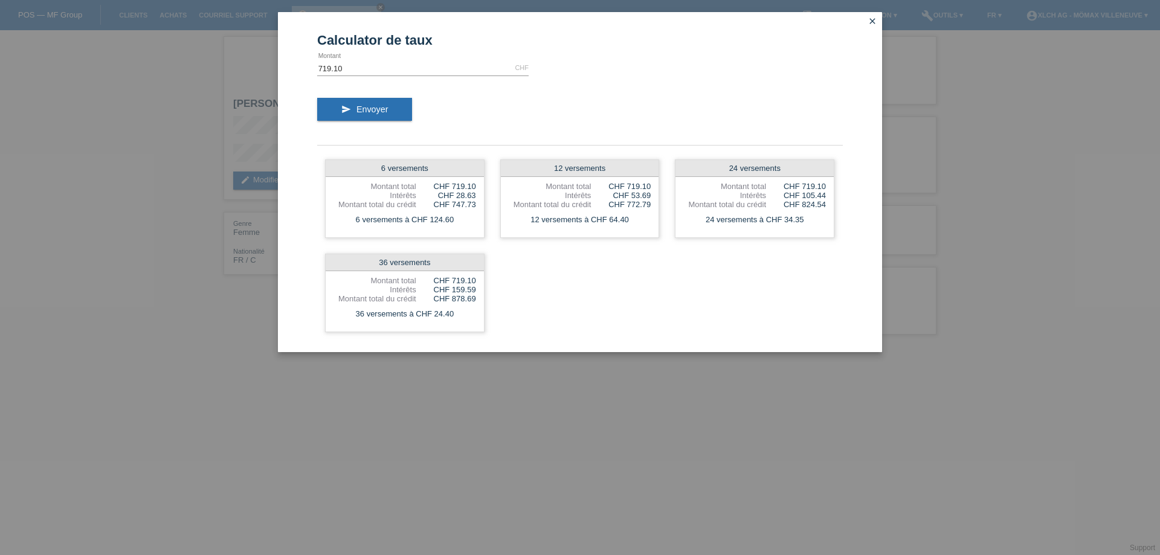
click at [874, 19] on icon "close" at bounding box center [873, 21] width 10 height 10
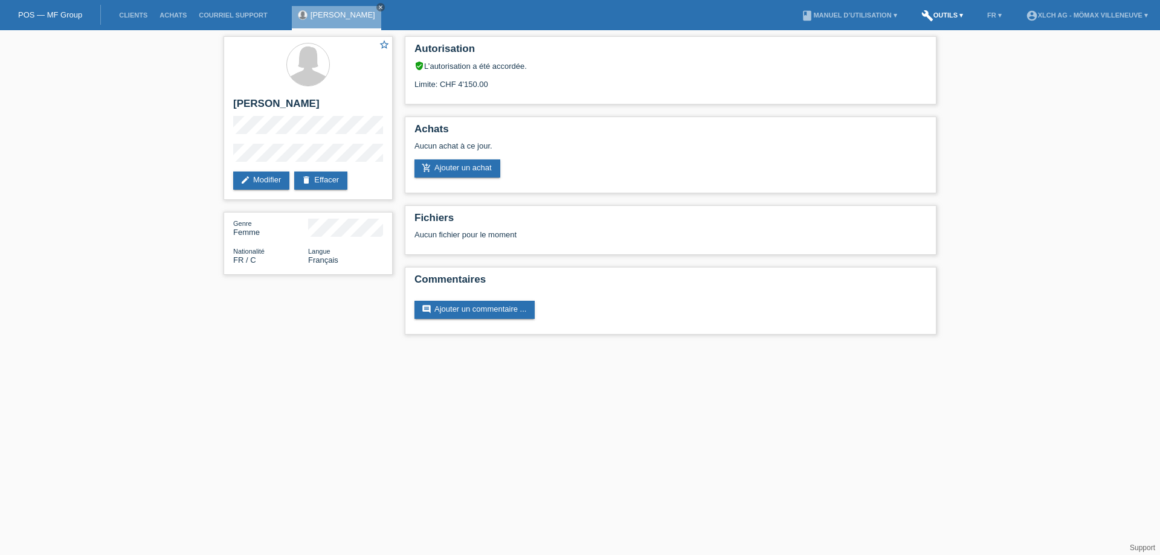
click at [947, 13] on link "build Outils ▾" at bounding box center [942, 14] width 54 height 7
click at [291, 103] on h2 "[PERSON_NAME]" at bounding box center [308, 107] width 150 height 18
click at [291, 102] on h2 "[PERSON_NAME]" at bounding box center [308, 107] width 150 height 18
copy div "[PERSON_NAME]"
